Goal: Task Accomplishment & Management: Complete application form

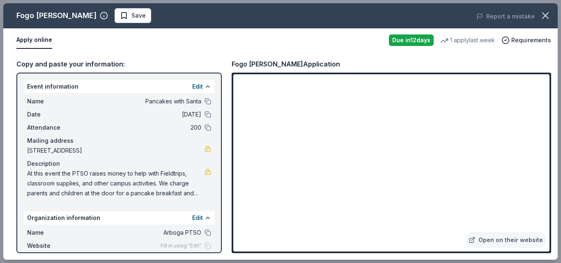
scroll to position [223, 0]
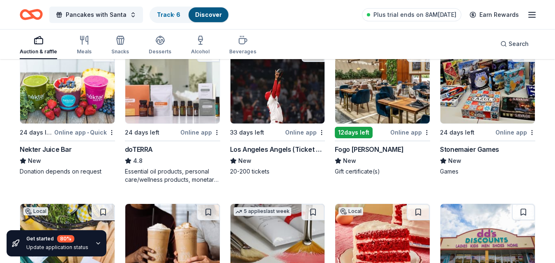
scroll to position [2168, 0]
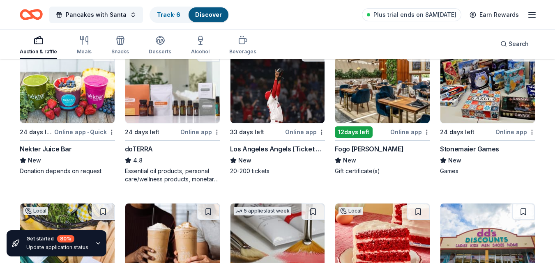
click at [471, 146] on div "Stonemaier Games" at bounding box center [469, 149] width 59 height 10
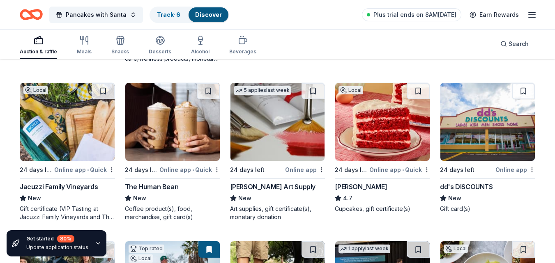
scroll to position [2289, 0]
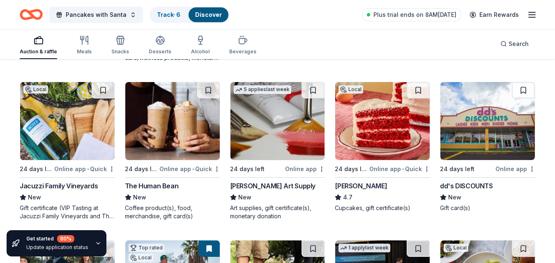
click at [279, 134] on img at bounding box center [277, 121] width 94 height 78
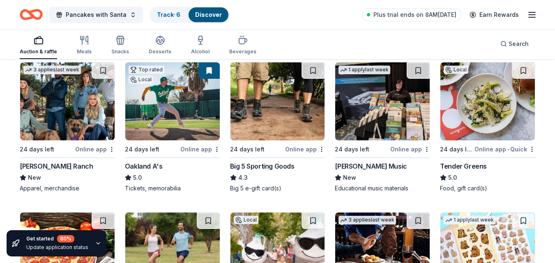
scroll to position [2468, 0]
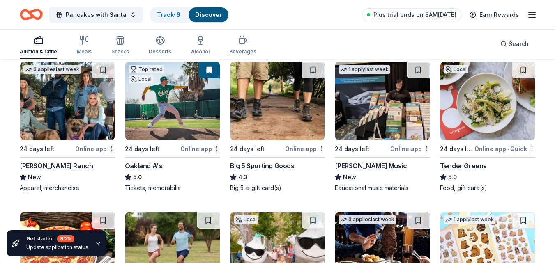
click at [170, 113] on img at bounding box center [172, 101] width 94 height 78
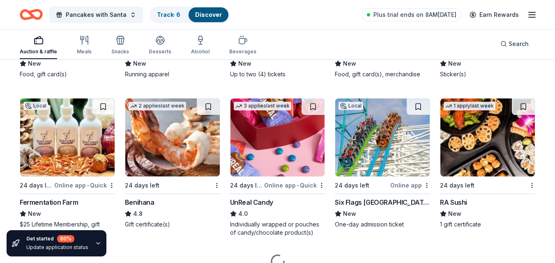
scroll to position [2733, 0]
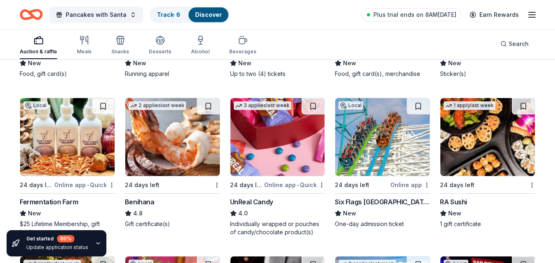
click at [143, 201] on div "Benihana" at bounding box center [140, 202] width 30 height 10
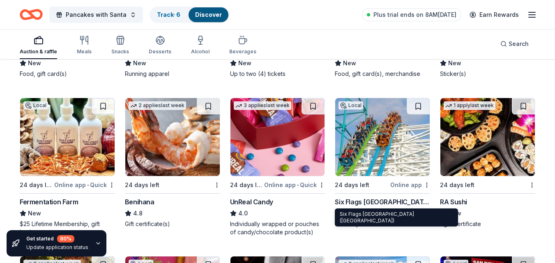
click at [372, 200] on div "Six Flags Magic Mountain (Valencia)" at bounding box center [382, 202] width 95 height 10
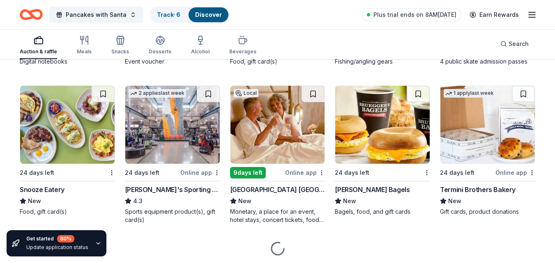
scroll to position [3054, 0]
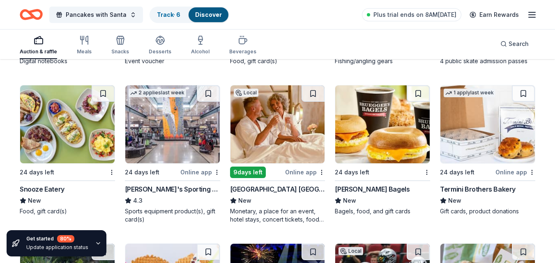
click at [272, 153] on img at bounding box center [277, 124] width 94 height 78
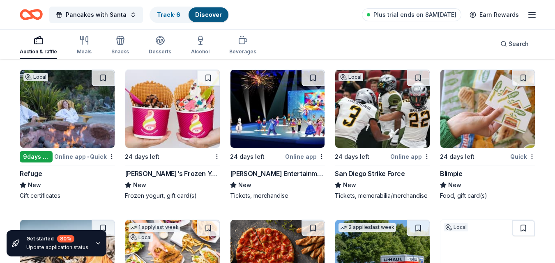
scroll to position [3229, 0]
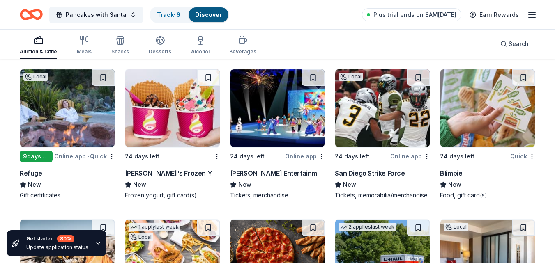
click at [58, 136] on img at bounding box center [67, 108] width 94 height 78
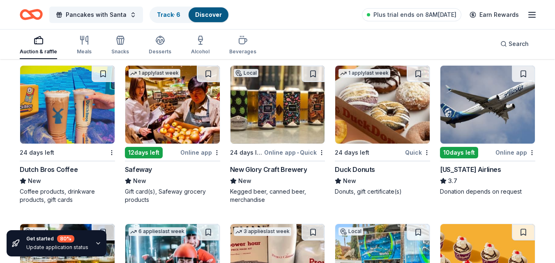
scroll to position [3542, 0]
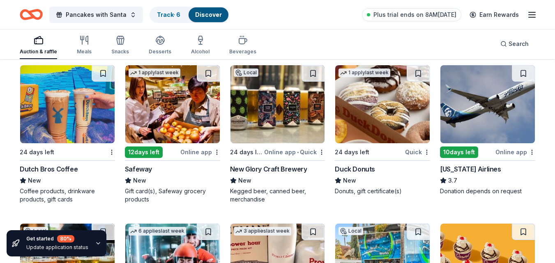
click at [511, 118] on img at bounding box center [487, 104] width 94 height 78
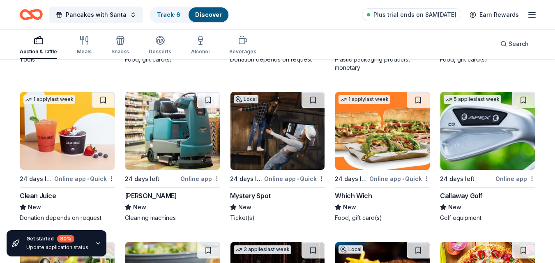
scroll to position [3991, 0]
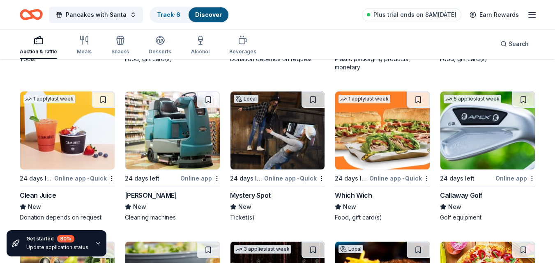
click at [481, 145] on img at bounding box center [487, 131] width 94 height 78
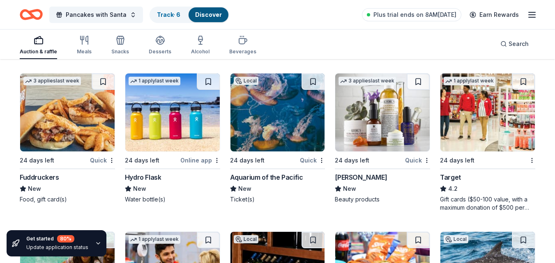
scroll to position [4476, 0]
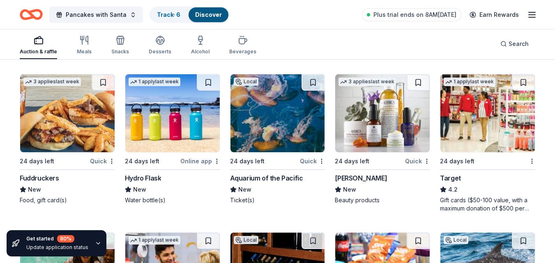
click at [349, 179] on div "Kiehl's" at bounding box center [361, 178] width 52 height 10
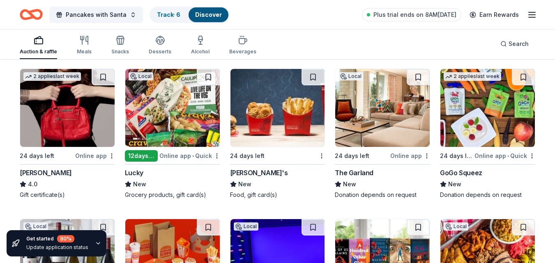
scroll to position [5100, 0]
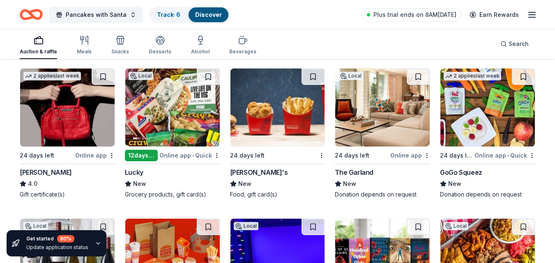
click at [39, 169] on div "Jacki Easlick" at bounding box center [46, 173] width 52 height 10
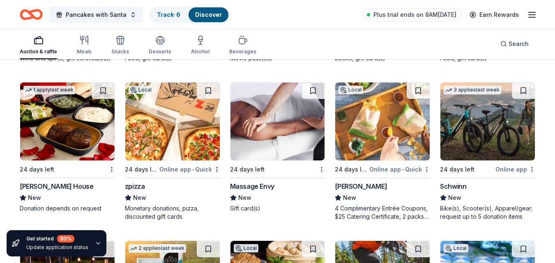
scroll to position [5387, 0]
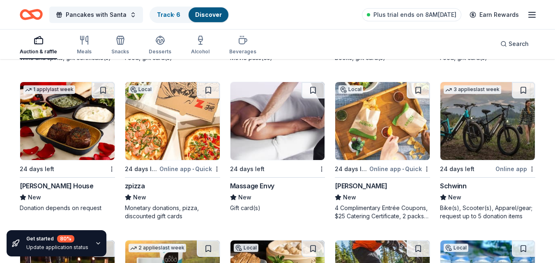
click at [454, 186] on div "Schwinn" at bounding box center [453, 186] width 26 height 10
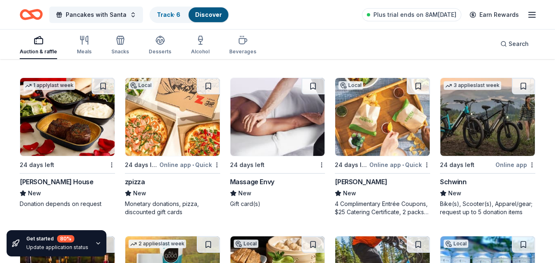
scroll to position [5391, 0]
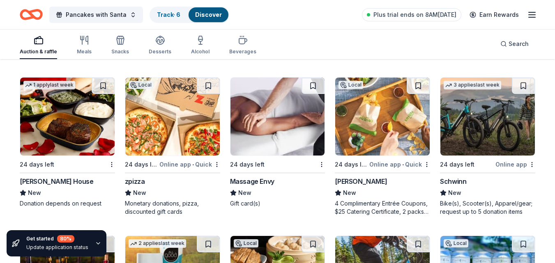
click at [266, 111] on img at bounding box center [277, 117] width 94 height 78
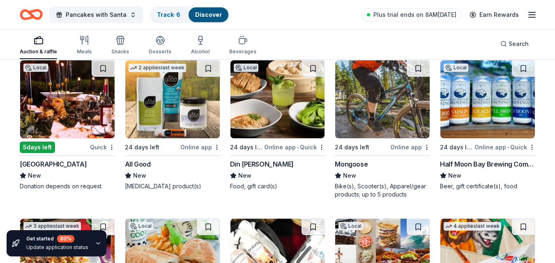
scroll to position [5567, 0]
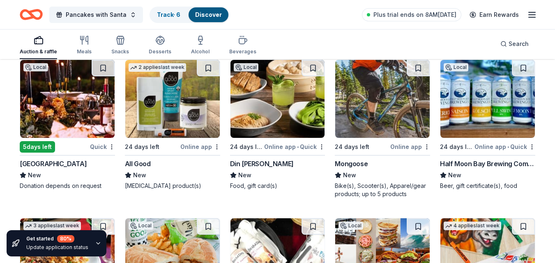
click at [364, 112] on img at bounding box center [382, 99] width 94 height 78
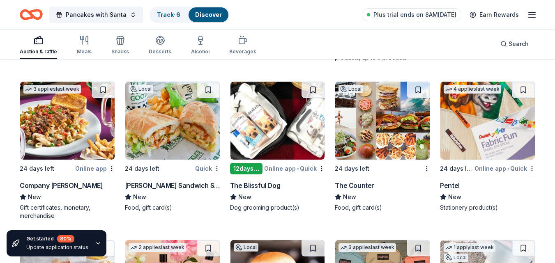
scroll to position [5705, 0]
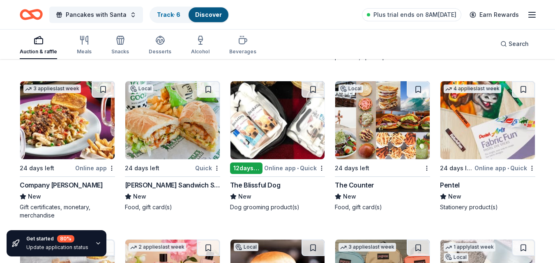
click at [298, 156] on img at bounding box center [277, 120] width 94 height 78
click at [501, 137] on img at bounding box center [487, 120] width 94 height 78
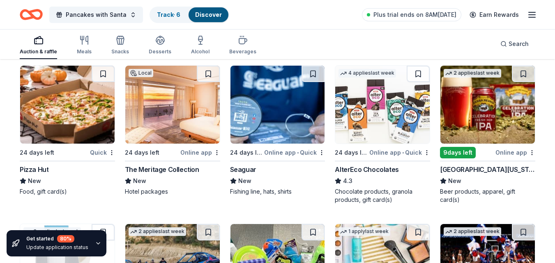
scroll to position [6029, 0]
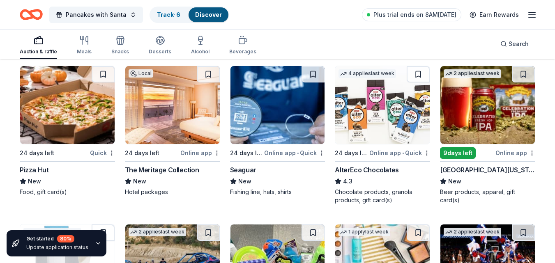
click at [162, 169] on div "The Meritage Collection" at bounding box center [162, 170] width 74 height 10
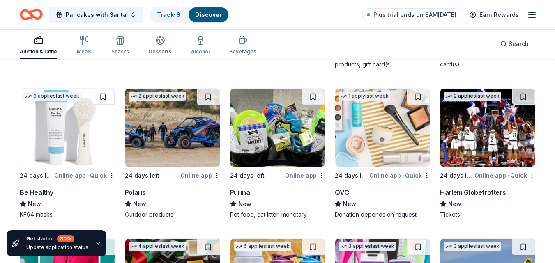
click at [173, 156] on img at bounding box center [172, 128] width 94 height 78
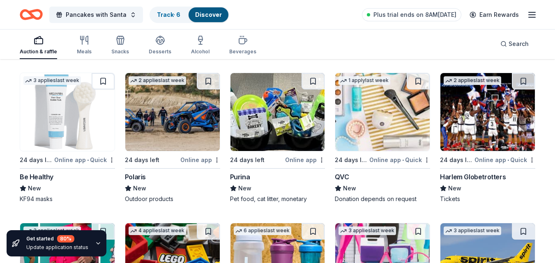
scroll to position [6181, 0]
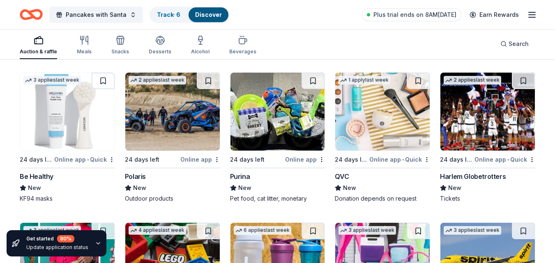
click at [478, 131] on img at bounding box center [487, 112] width 94 height 78
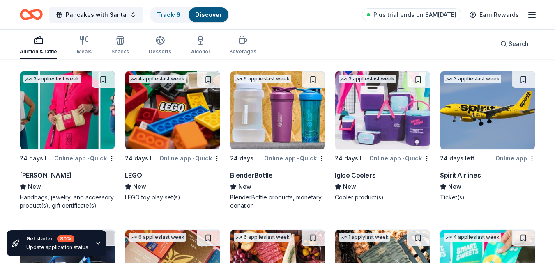
scroll to position [6312, 0]
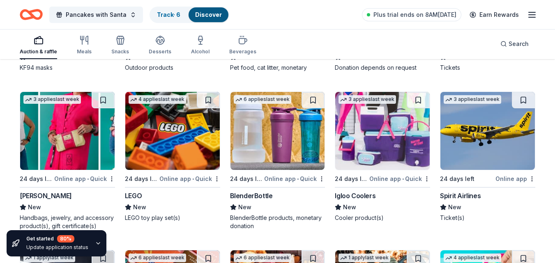
click at [174, 139] on img at bounding box center [172, 131] width 94 height 78
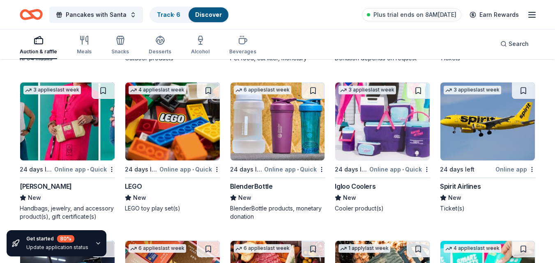
scroll to position [6322, 0]
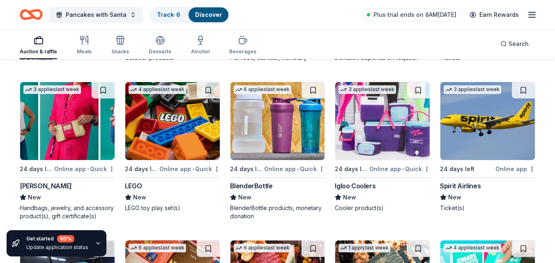
click at [380, 109] on img at bounding box center [382, 121] width 94 height 78
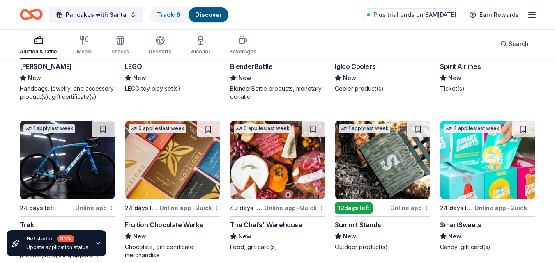
scroll to position [6367, 0]
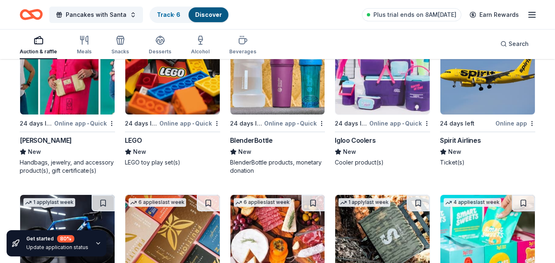
click at [478, 86] on img at bounding box center [487, 76] width 94 height 78
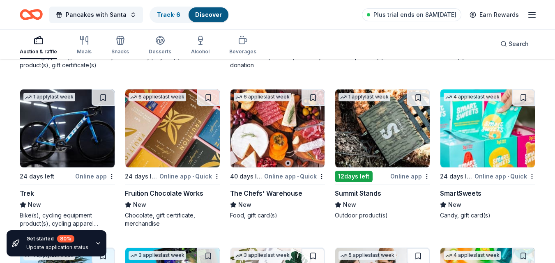
scroll to position [6472, 0]
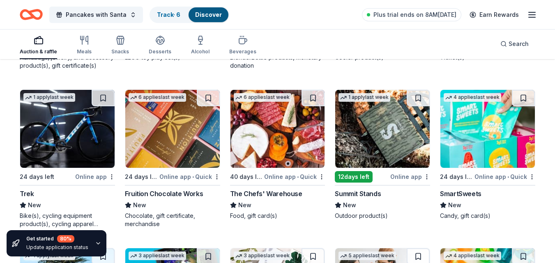
click at [36, 132] on img at bounding box center [67, 129] width 94 height 78
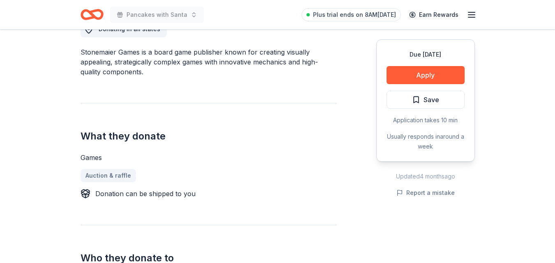
scroll to position [239, 0]
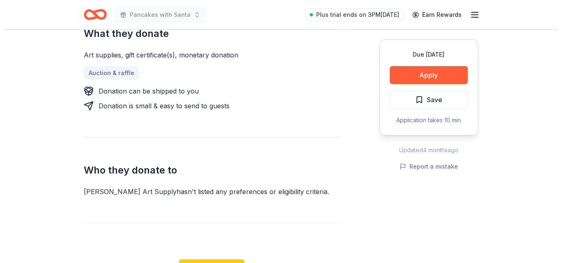
scroll to position [371, 0]
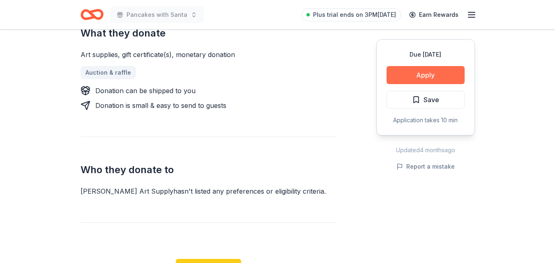
click at [424, 82] on button "Apply" at bounding box center [426, 75] width 78 height 18
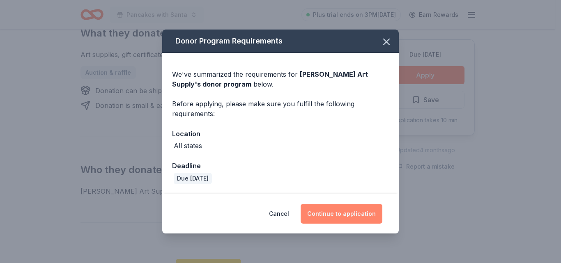
click at [334, 218] on button "Continue to application" at bounding box center [342, 214] width 82 height 20
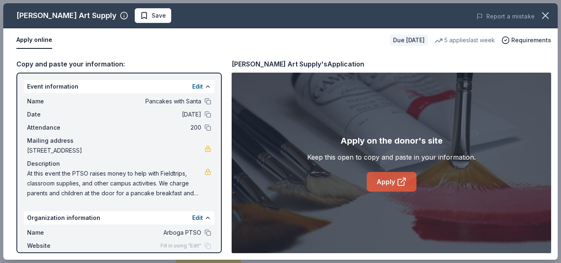
click at [385, 189] on link "Apply" at bounding box center [392, 182] width 50 height 20
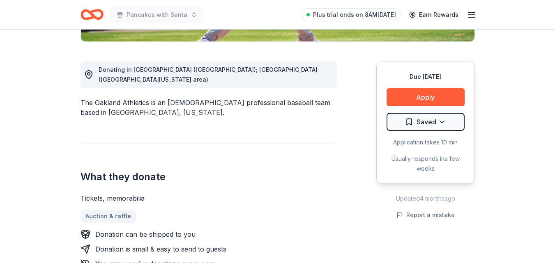
scroll to position [208, 0]
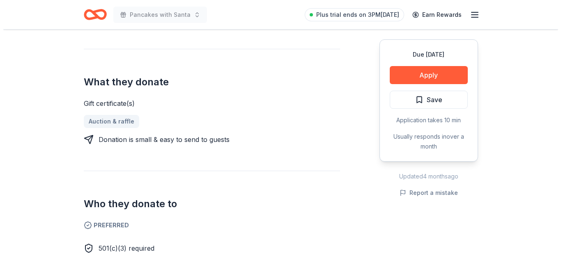
scroll to position [313, 0]
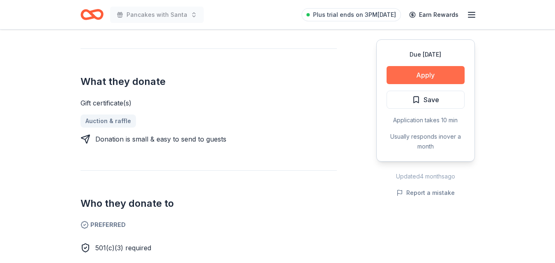
click at [426, 73] on button "Apply" at bounding box center [426, 75] width 78 height 18
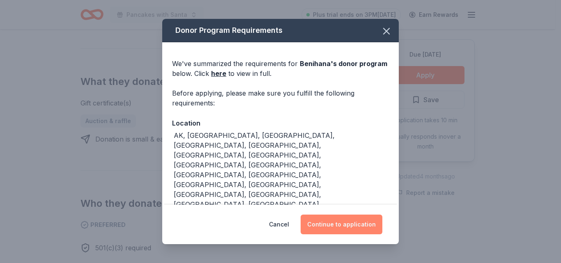
click at [350, 231] on button "Continue to application" at bounding box center [342, 225] width 82 height 20
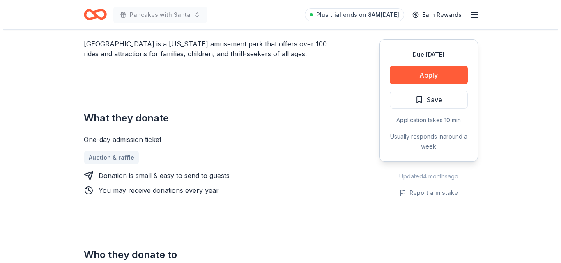
scroll to position [280, 0]
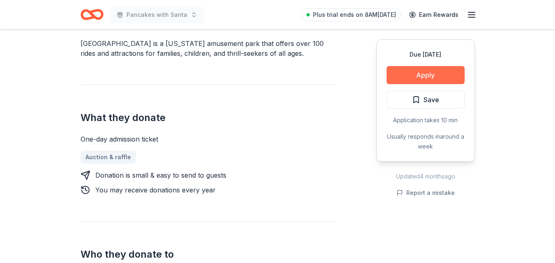
click at [434, 78] on button "Apply" at bounding box center [426, 75] width 78 height 18
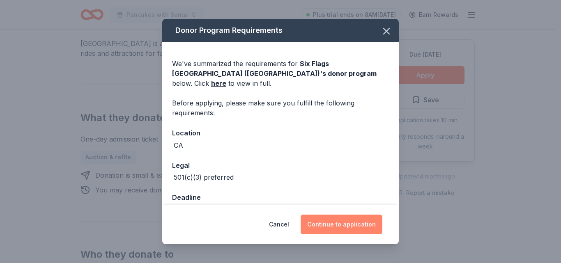
click at [347, 222] on button "Continue to application" at bounding box center [342, 225] width 82 height 20
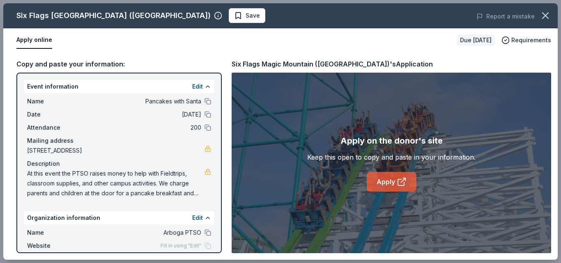
click at [394, 179] on link "Apply" at bounding box center [392, 182] width 50 height 20
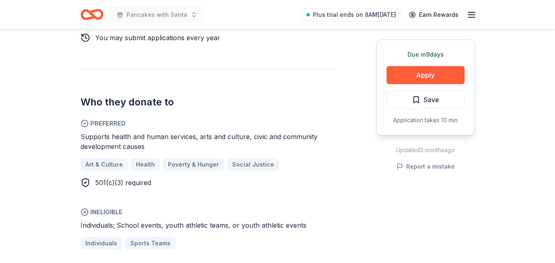
scroll to position [463, 0]
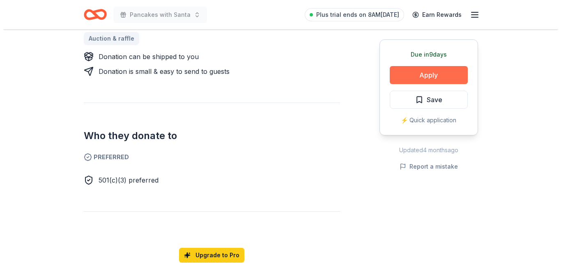
scroll to position [382, 0]
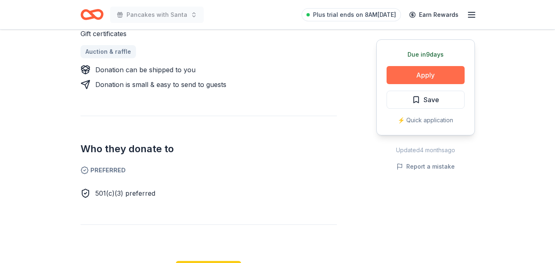
click at [446, 67] on button "Apply" at bounding box center [426, 75] width 78 height 18
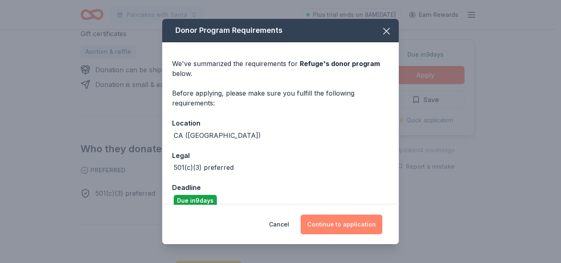
click at [349, 229] on button "Continue to application" at bounding box center [342, 225] width 82 height 20
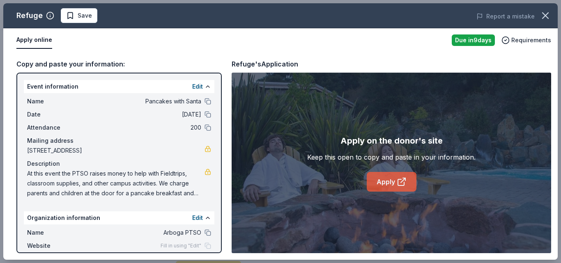
click at [397, 182] on icon at bounding box center [402, 182] width 10 height 10
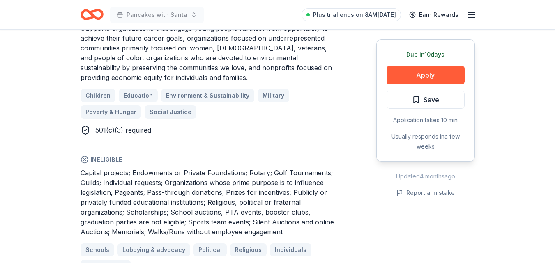
scroll to position [523, 0]
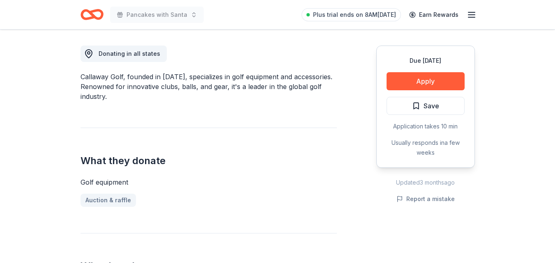
scroll to position [169, 0]
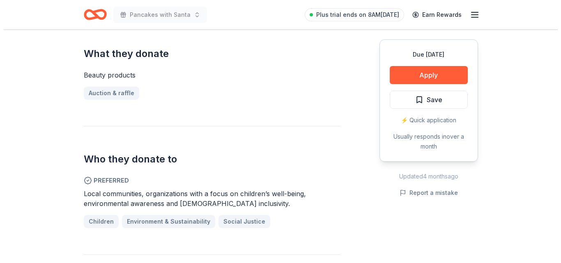
scroll to position [370, 0]
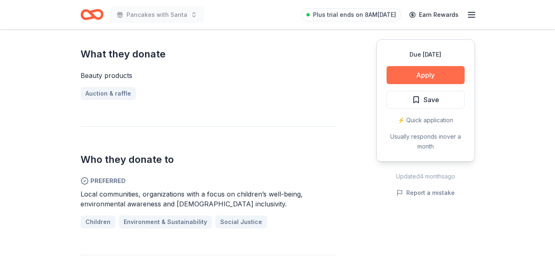
click at [433, 76] on button "Apply" at bounding box center [426, 75] width 78 height 18
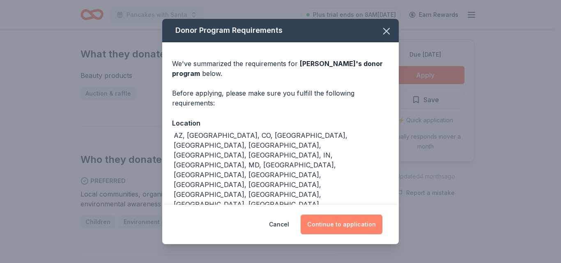
click at [339, 226] on button "Continue to application" at bounding box center [342, 225] width 82 height 20
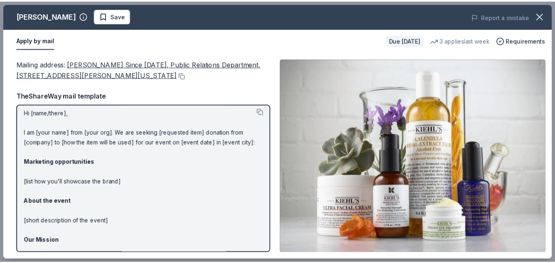
scroll to position [5, 0]
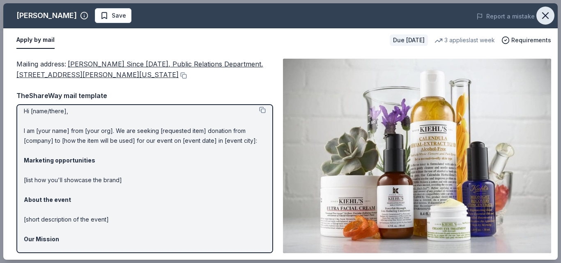
click at [544, 14] on icon "button" at bounding box center [546, 16] width 6 height 6
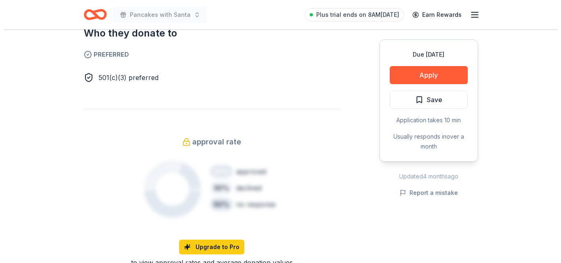
scroll to position [412, 0]
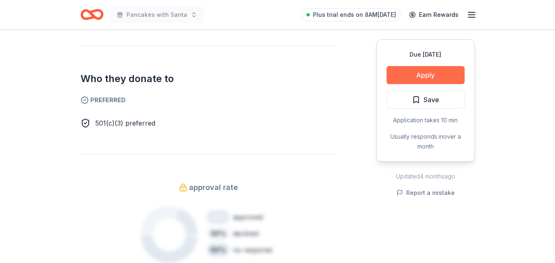
click at [442, 70] on button "Apply" at bounding box center [426, 75] width 78 height 18
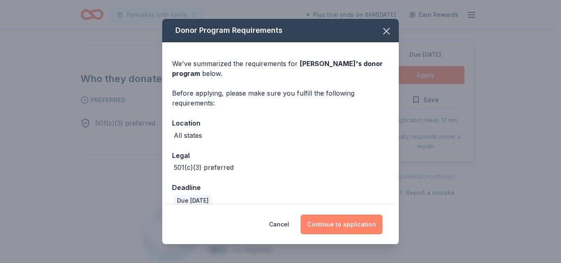
click at [348, 218] on button "Continue to application" at bounding box center [342, 225] width 82 height 20
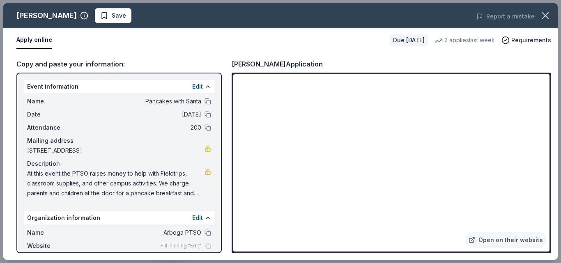
drag, startPoint x: 62, startPoint y: 15, endPoint x: 33, endPoint y: 15, distance: 29.2
click at [33, 15] on div "Jacki Easlick" at bounding box center [46, 15] width 60 height 13
click at [80, 15] on icon "button" at bounding box center [84, 16] width 8 height 8
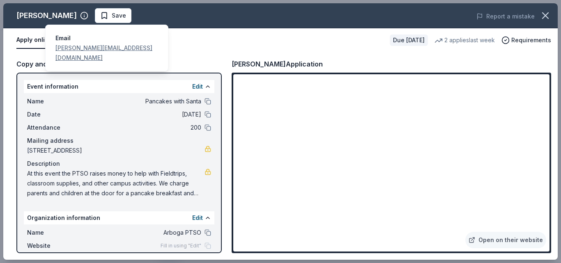
click at [92, 50] on link "jacki@jackieaslick.com" at bounding box center [103, 52] width 97 height 17
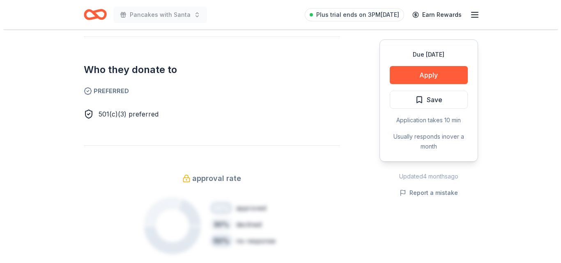
scroll to position [455, 0]
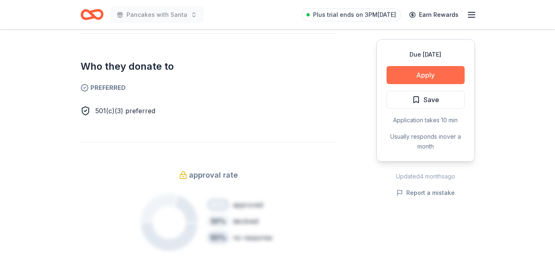
click at [437, 76] on button "Apply" at bounding box center [426, 75] width 78 height 18
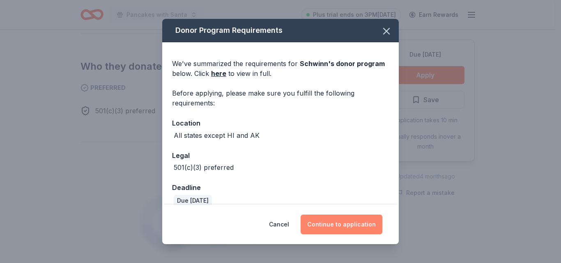
click at [346, 226] on button "Continue to application" at bounding box center [342, 225] width 82 height 20
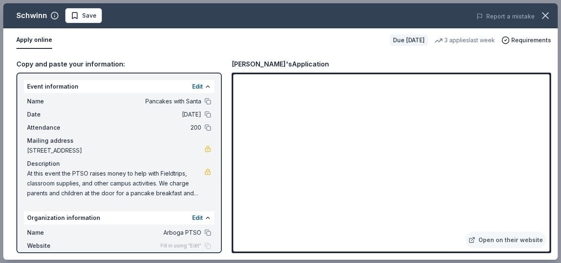
scroll to position [44, 0]
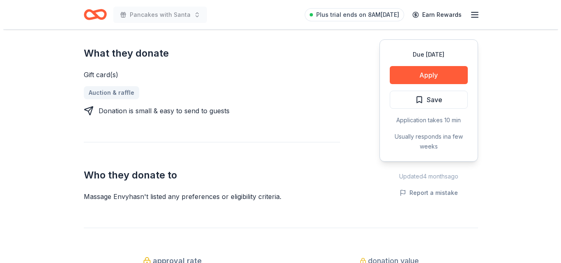
scroll to position [332, 0]
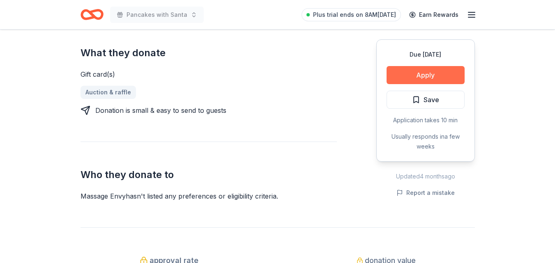
click at [438, 71] on button "Apply" at bounding box center [426, 75] width 78 height 18
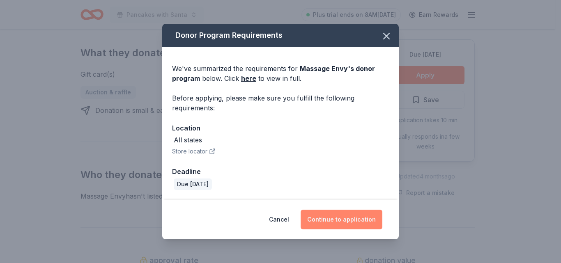
click at [351, 217] on button "Continue to application" at bounding box center [342, 220] width 82 height 20
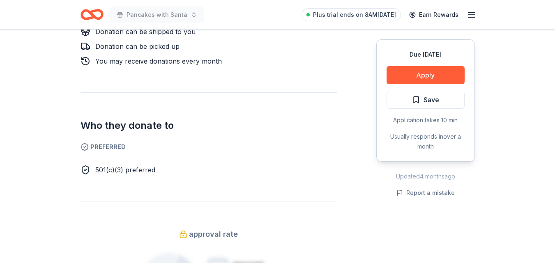
scroll to position [401, 0]
click at [431, 74] on button "Apply" at bounding box center [426, 75] width 78 height 18
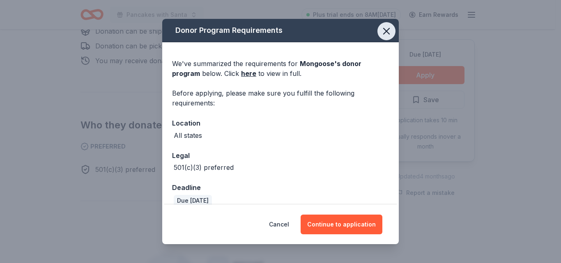
click at [381, 30] on icon "button" at bounding box center [387, 31] width 12 height 12
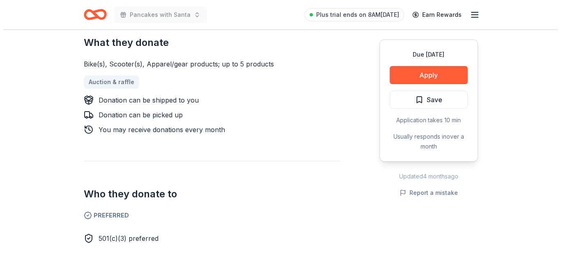
scroll to position [332, 0]
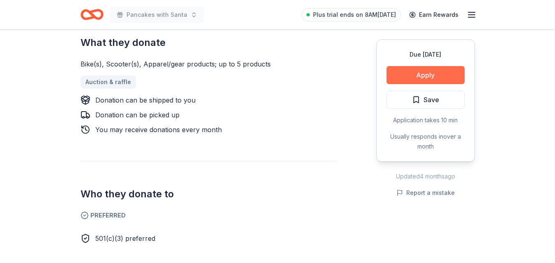
click at [440, 73] on button "Apply" at bounding box center [426, 75] width 78 height 18
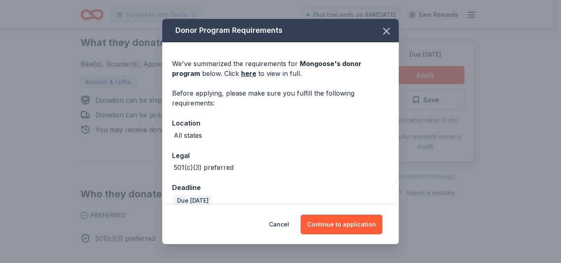
click at [348, 235] on div "Cancel Continue to application" at bounding box center [280, 224] width 237 height 39
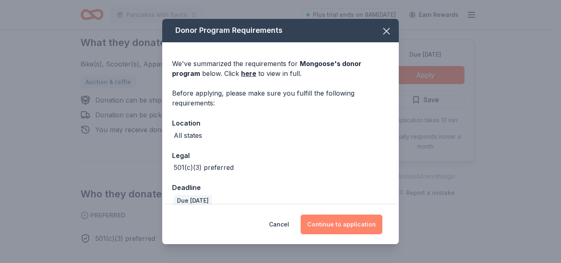
click at [341, 224] on button "Continue to application" at bounding box center [342, 225] width 82 height 20
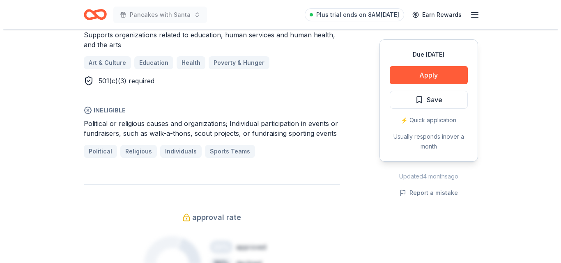
scroll to position [487, 0]
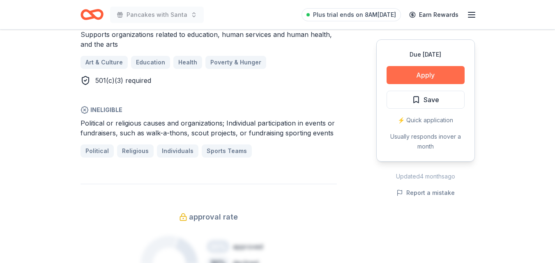
click at [431, 76] on button "Apply" at bounding box center [426, 75] width 78 height 18
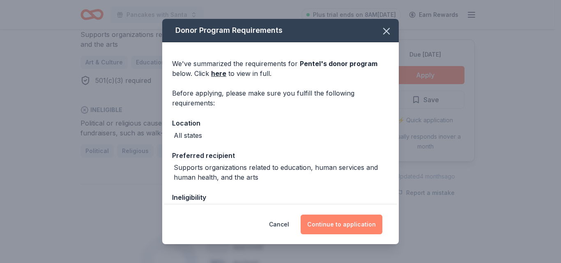
click at [346, 225] on button "Continue to application" at bounding box center [342, 225] width 82 height 20
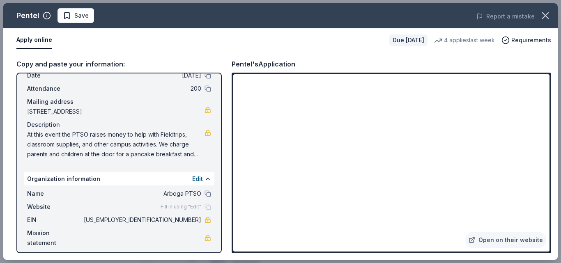
scroll to position [44, 0]
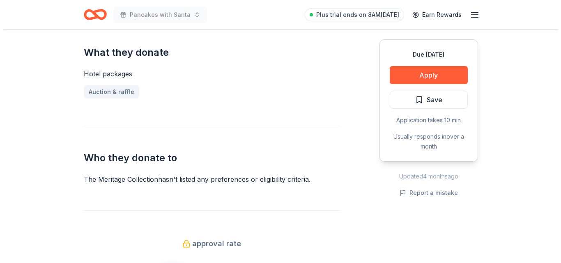
scroll to position [343, 0]
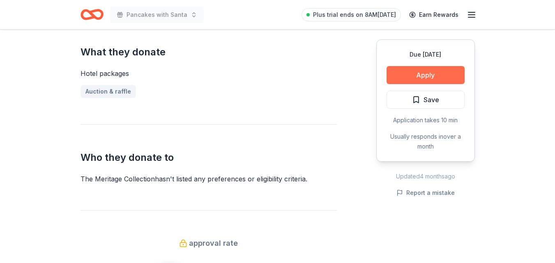
click at [433, 74] on button "Apply" at bounding box center [426, 75] width 78 height 18
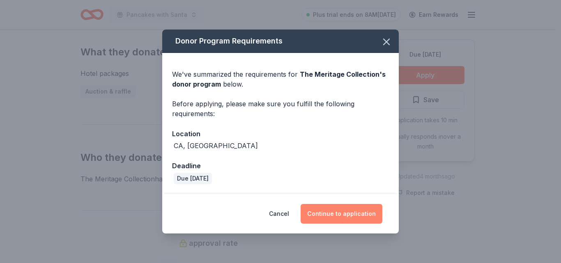
click at [331, 219] on button "Continue to application" at bounding box center [342, 214] width 82 height 20
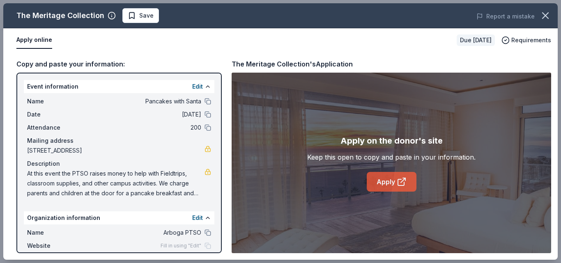
click at [396, 178] on link "Apply" at bounding box center [392, 182] width 50 height 20
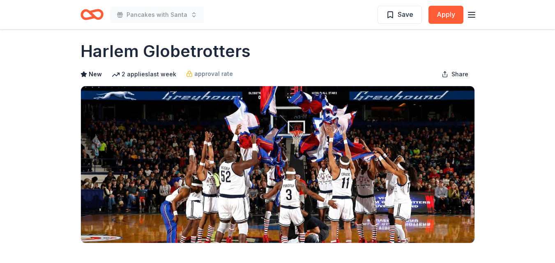
scroll to position [6, 0]
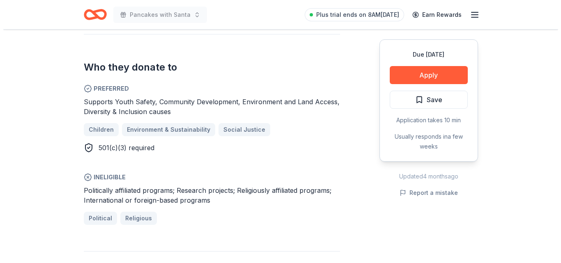
scroll to position [414, 0]
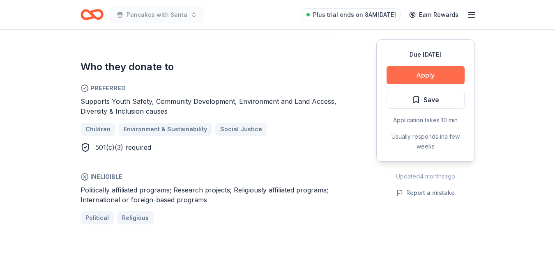
click at [423, 77] on button "Apply" at bounding box center [426, 75] width 78 height 18
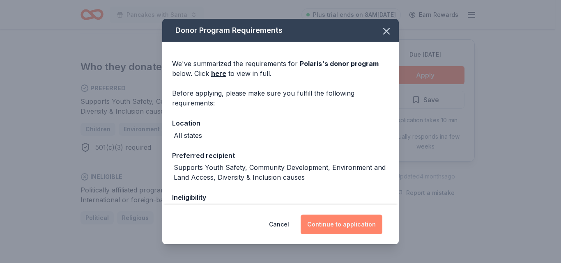
click at [341, 225] on button "Continue to application" at bounding box center [342, 225] width 82 height 20
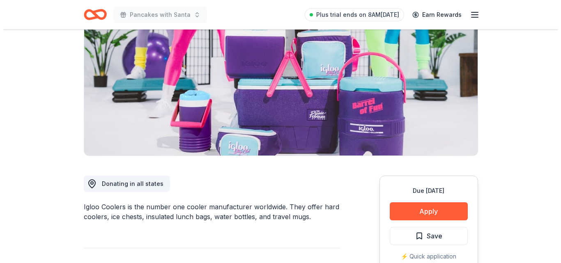
scroll to position [94, 0]
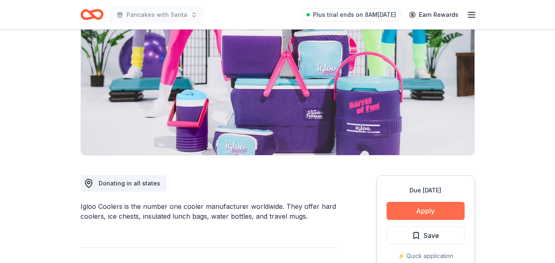
click at [437, 212] on button "Apply" at bounding box center [426, 211] width 78 height 18
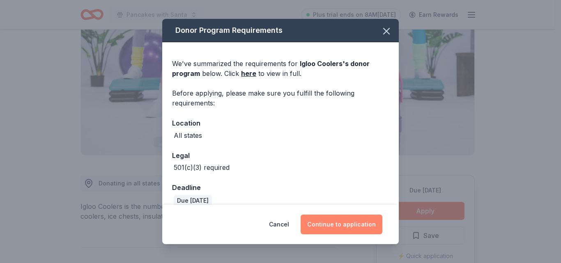
click at [346, 231] on button "Continue to application" at bounding box center [342, 225] width 82 height 20
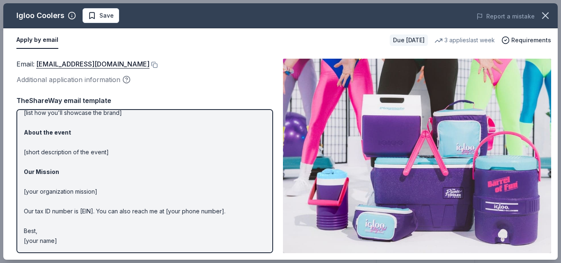
scroll to position [0, 0]
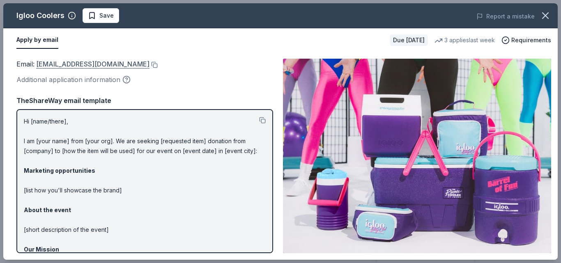
click at [87, 62] on link "donations@igloocorp.com" at bounding box center [92, 64] width 113 height 11
click at [150, 64] on button at bounding box center [154, 65] width 8 height 7
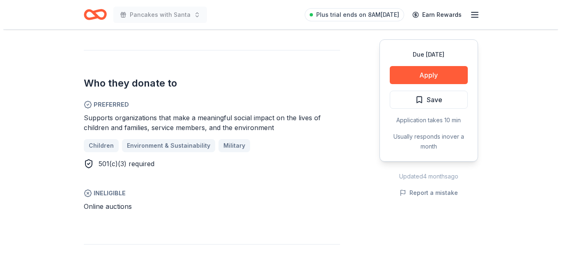
scroll to position [414, 0]
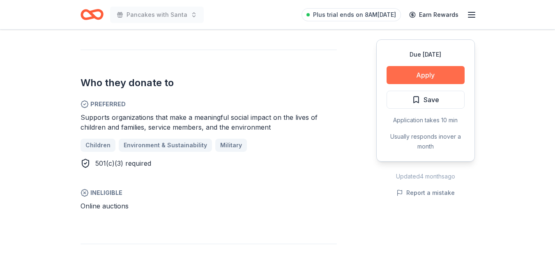
click at [421, 78] on button "Apply" at bounding box center [426, 75] width 78 height 18
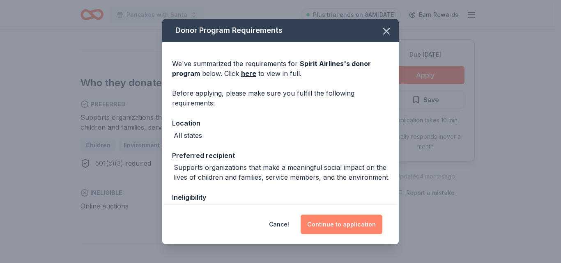
click at [329, 233] on button "Continue to application" at bounding box center [342, 225] width 82 height 20
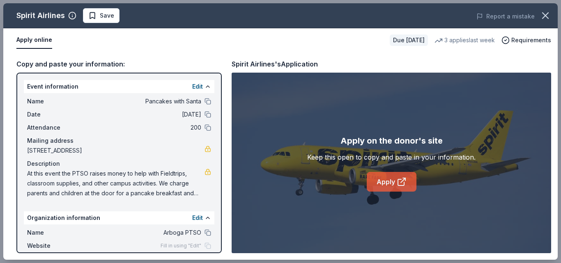
click at [379, 179] on link "Apply" at bounding box center [392, 182] width 50 height 20
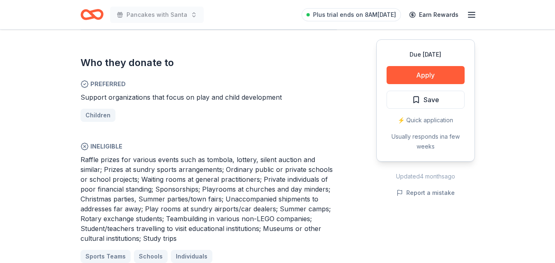
scroll to position [428, 0]
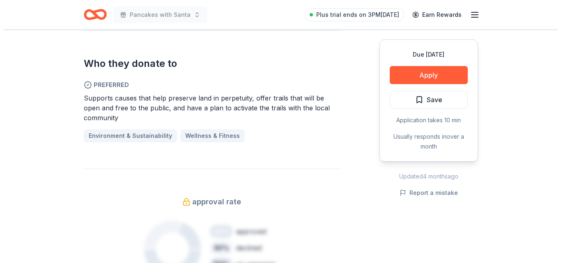
scroll to position [444, 0]
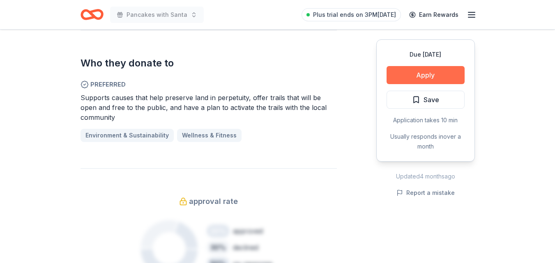
click at [435, 73] on button "Apply" at bounding box center [426, 75] width 78 height 18
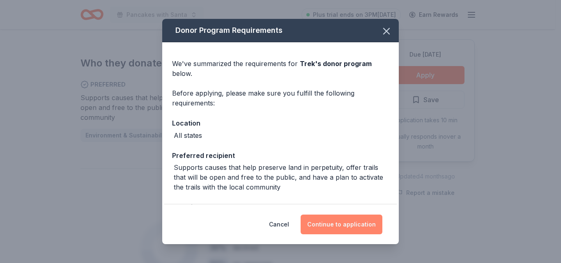
click at [345, 221] on button "Continue to application" at bounding box center [342, 225] width 82 height 20
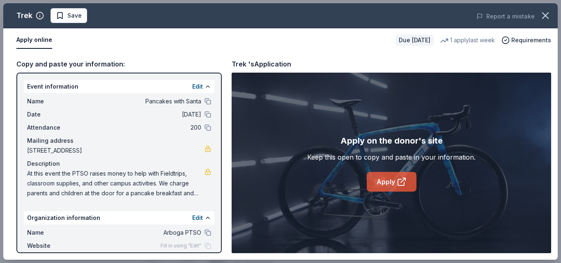
click at [382, 184] on link "Apply" at bounding box center [392, 182] width 50 height 20
